Goal: Find specific page/section: Find specific page/section

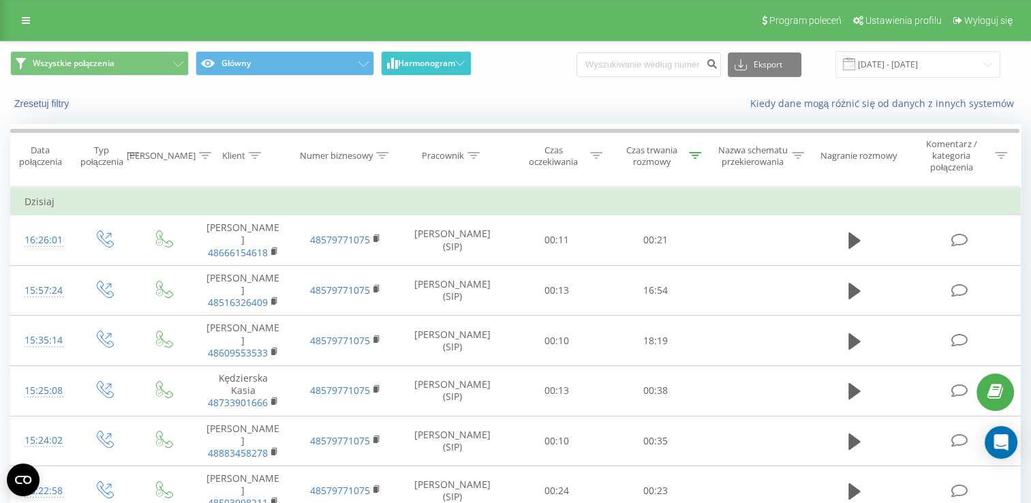
click at [452, 67] on span "Harmonogram" at bounding box center [426, 64] width 57 height 10
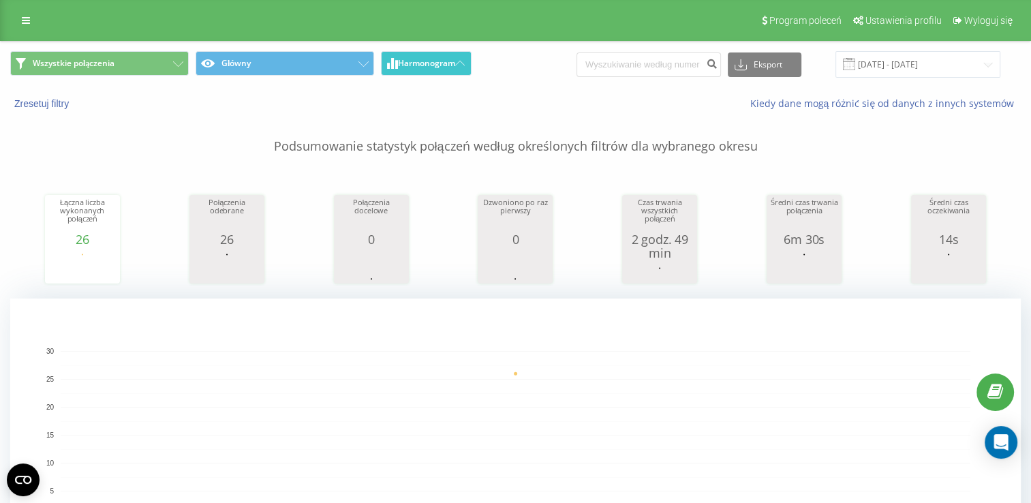
click at [448, 67] on span "Harmonogram" at bounding box center [426, 64] width 57 height 10
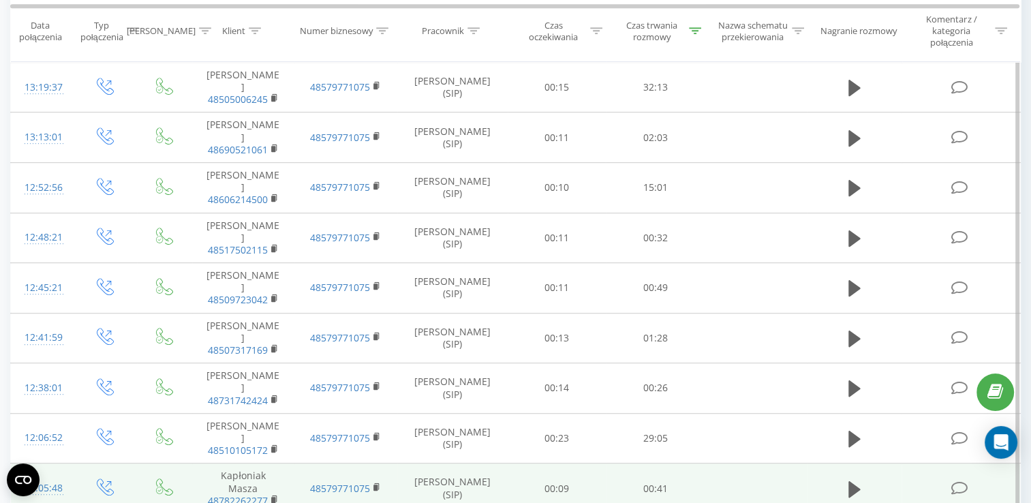
scroll to position [813, 0]
